Goal: Task Accomplishment & Management: Use online tool/utility

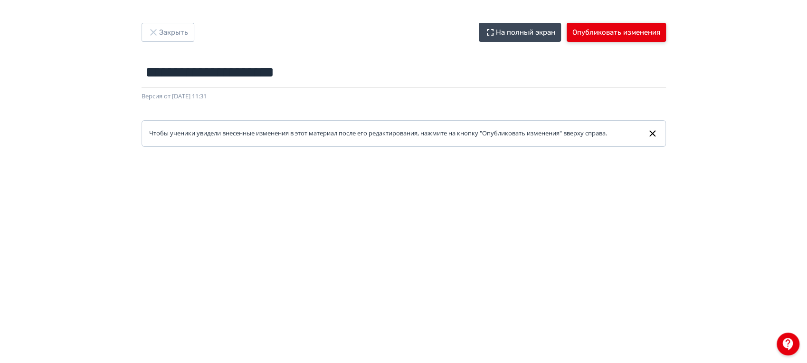
click at [610, 32] on button "Опубликовать изменения" at bounding box center [616, 32] width 99 height 19
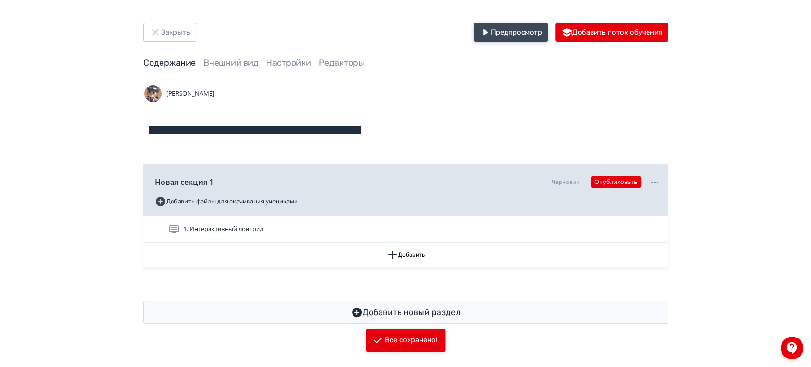
click at [503, 32] on button "Предпросмотр" at bounding box center [511, 32] width 74 height 19
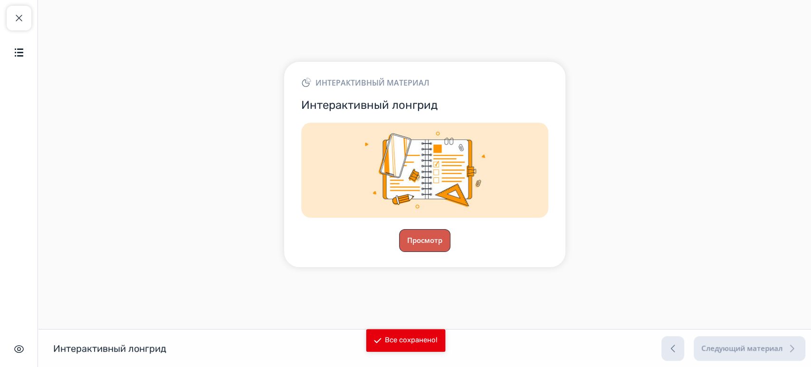
click at [420, 237] on button "Просмотр" at bounding box center [424, 240] width 51 height 23
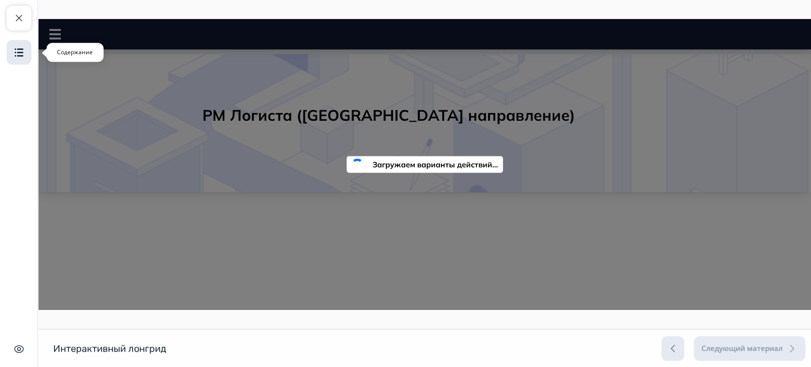
click at [15, 52] on img "button" at bounding box center [18, 52] width 11 height 11
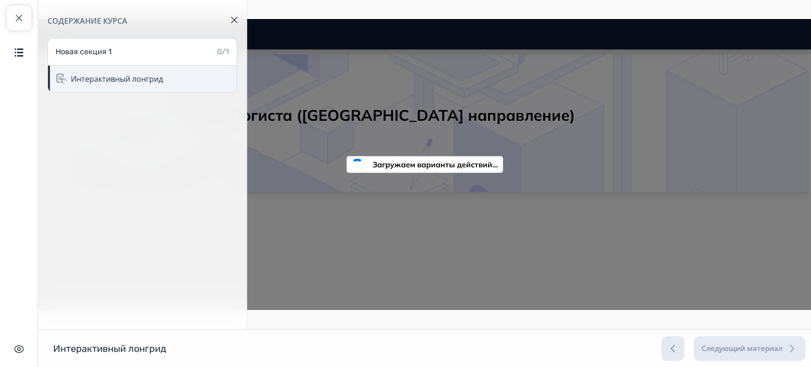
click at [137, 79] on div "Интерактивный лонгрид" at bounding box center [117, 78] width 92 height 11
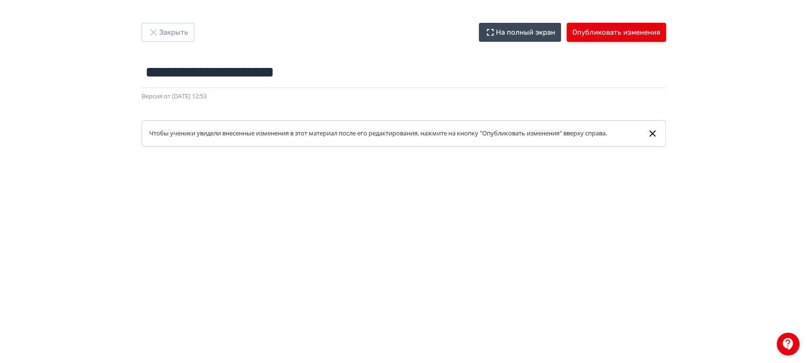
click at [614, 31] on button "Опубликовать изменения" at bounding box center [616, 32] width 99 height 19
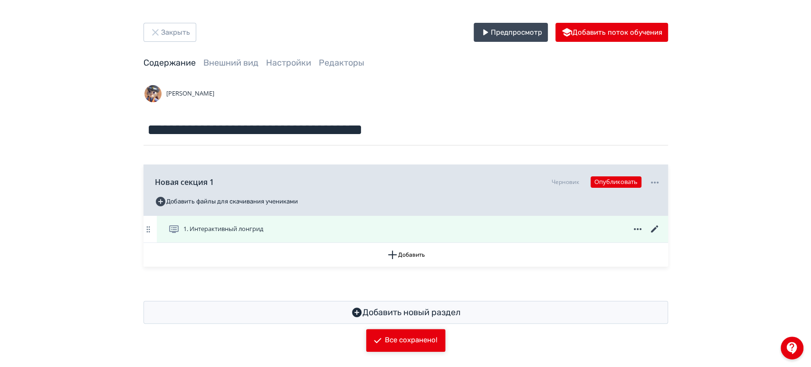
click at [654, 225] on icon at bounding box center [654, 228] width 11 height 11
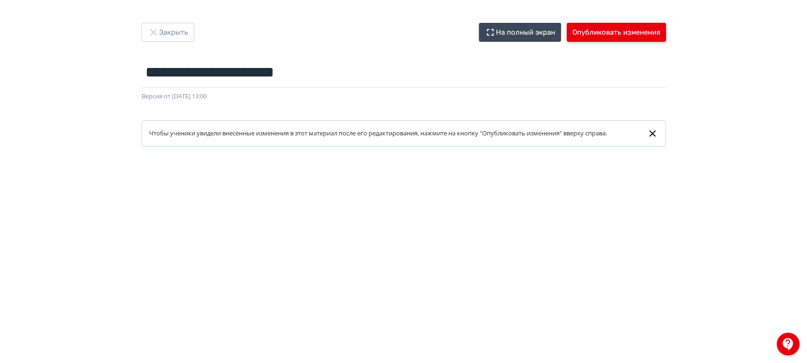
click at [631, 27] on button "Опубликовать изменения" at bounding box center [616, 32] width 99 height 19
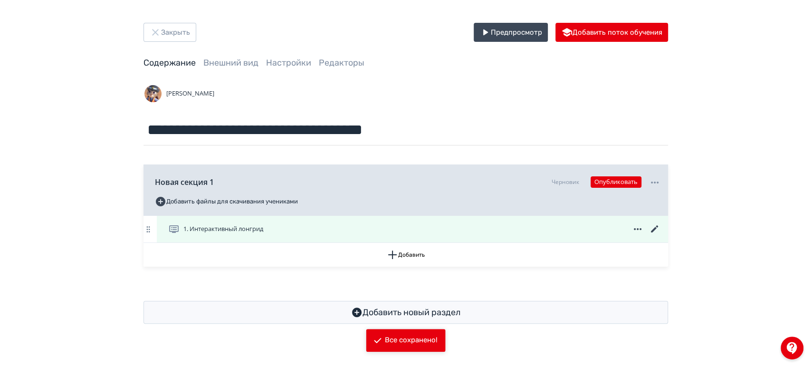
click at [654, 227] on icon at bounding box center [653, 228] width 7 height 7
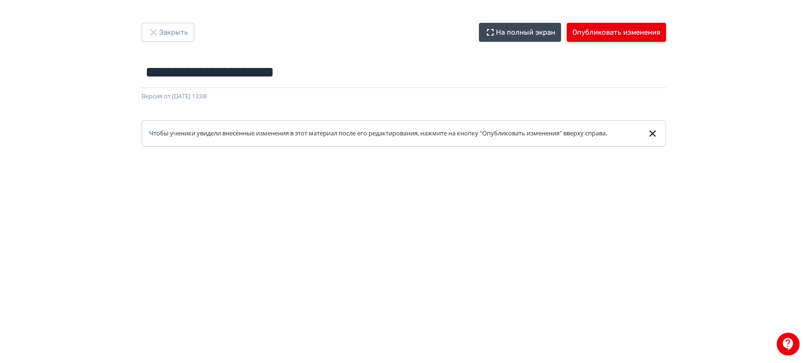
click at [593, 32] on button "Опубликовать изменения" at bounding box center [616, 32] width 99 height 19
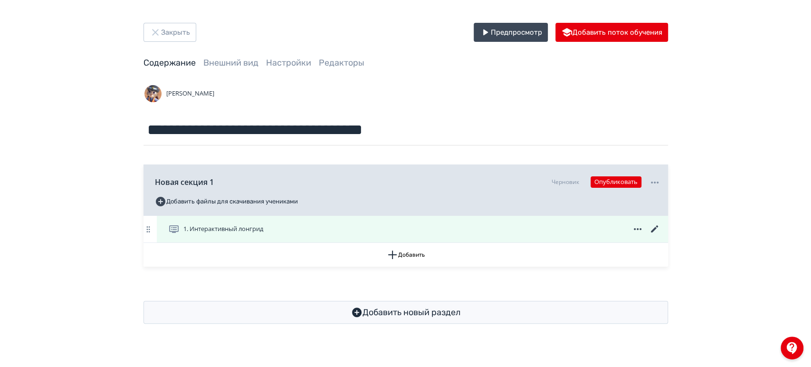
click at [654, 228] on icon at bounding box center [654, 228] width 11 height 11
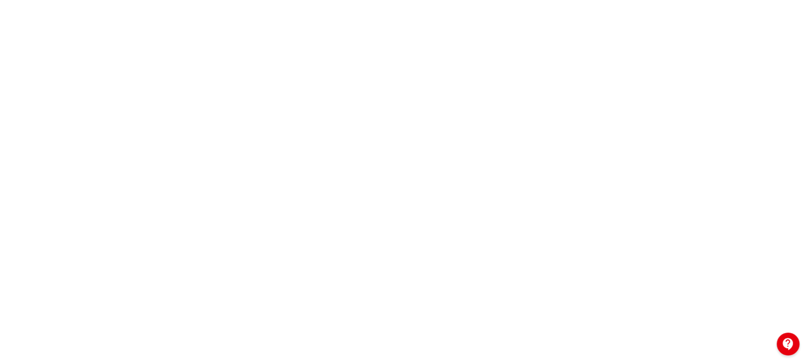
scroll to position [229, 0]
